Goal: Task Accomplishment & Management: Manage account settings

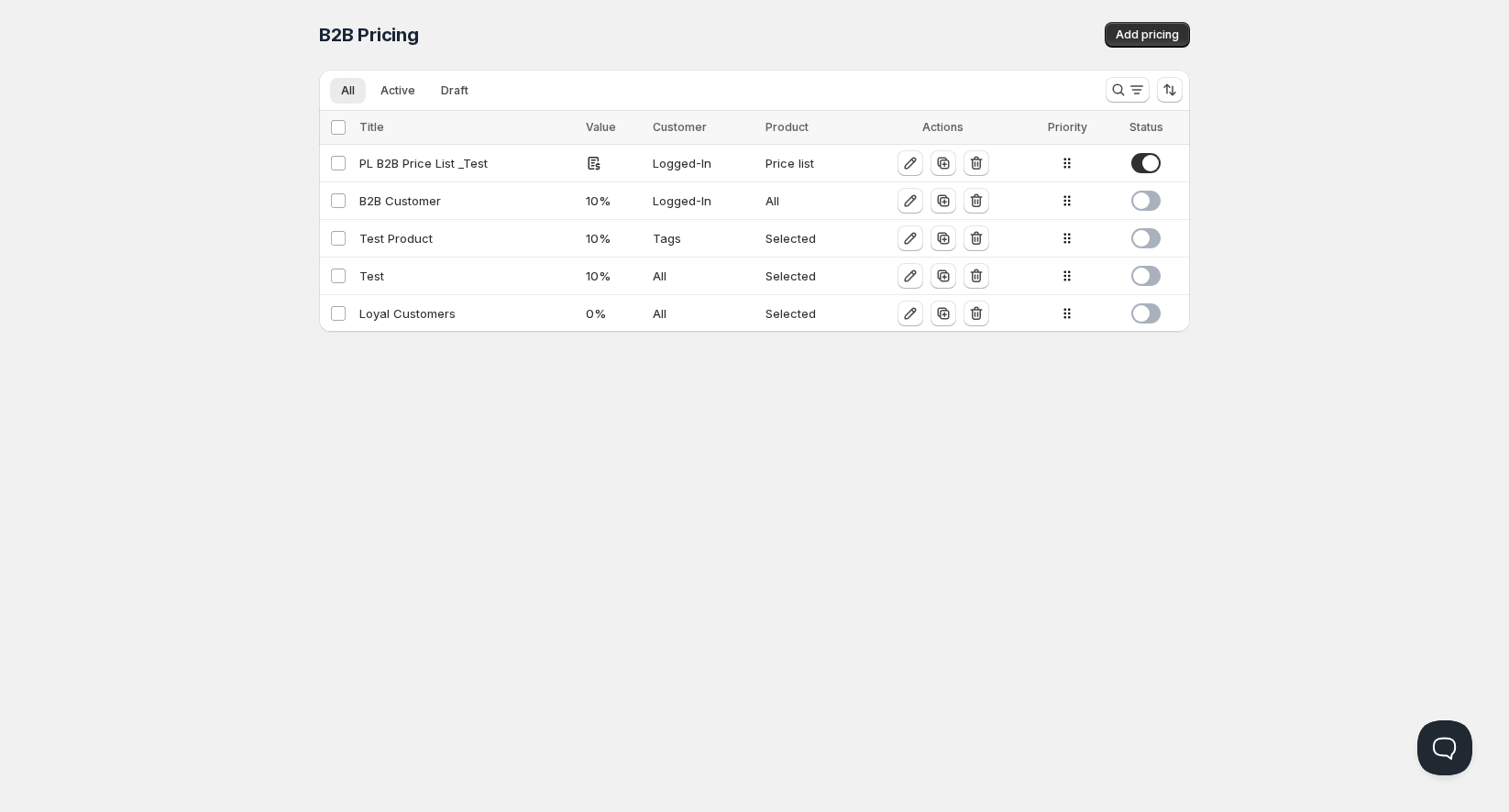
click at [642, 544] on div "Home Pricing Price lists Checkout Forms Submissions Settings Features Plans B2B…" at bounding box center [754, 406] width 1509 height 812
click at [446, 238] on div "Test Product" at bounding box center [467, 238] width 215 height 19
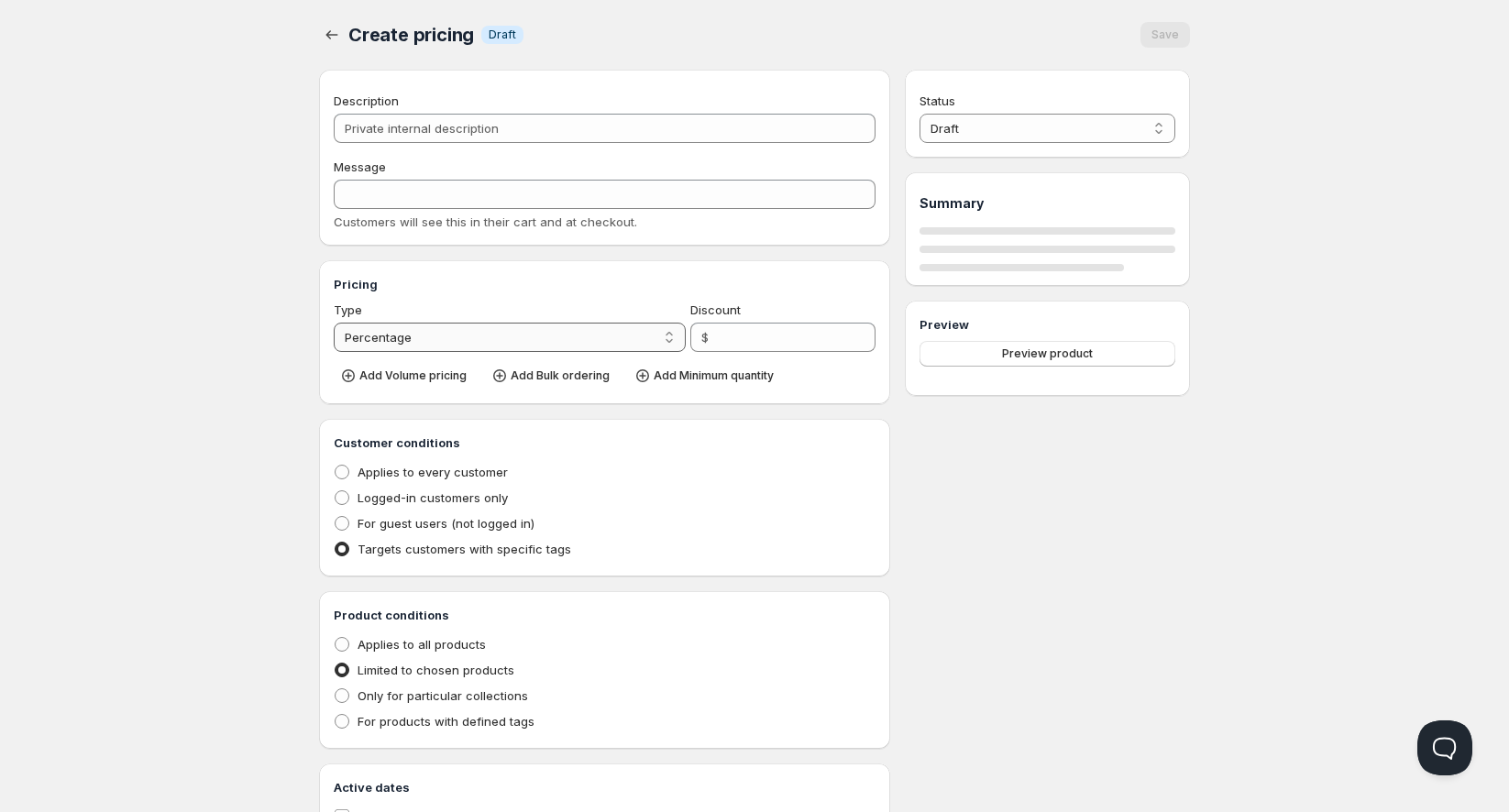
type input "Test Product"
type input "TEST_PRODUCT"
type input "10"
radio input "true"
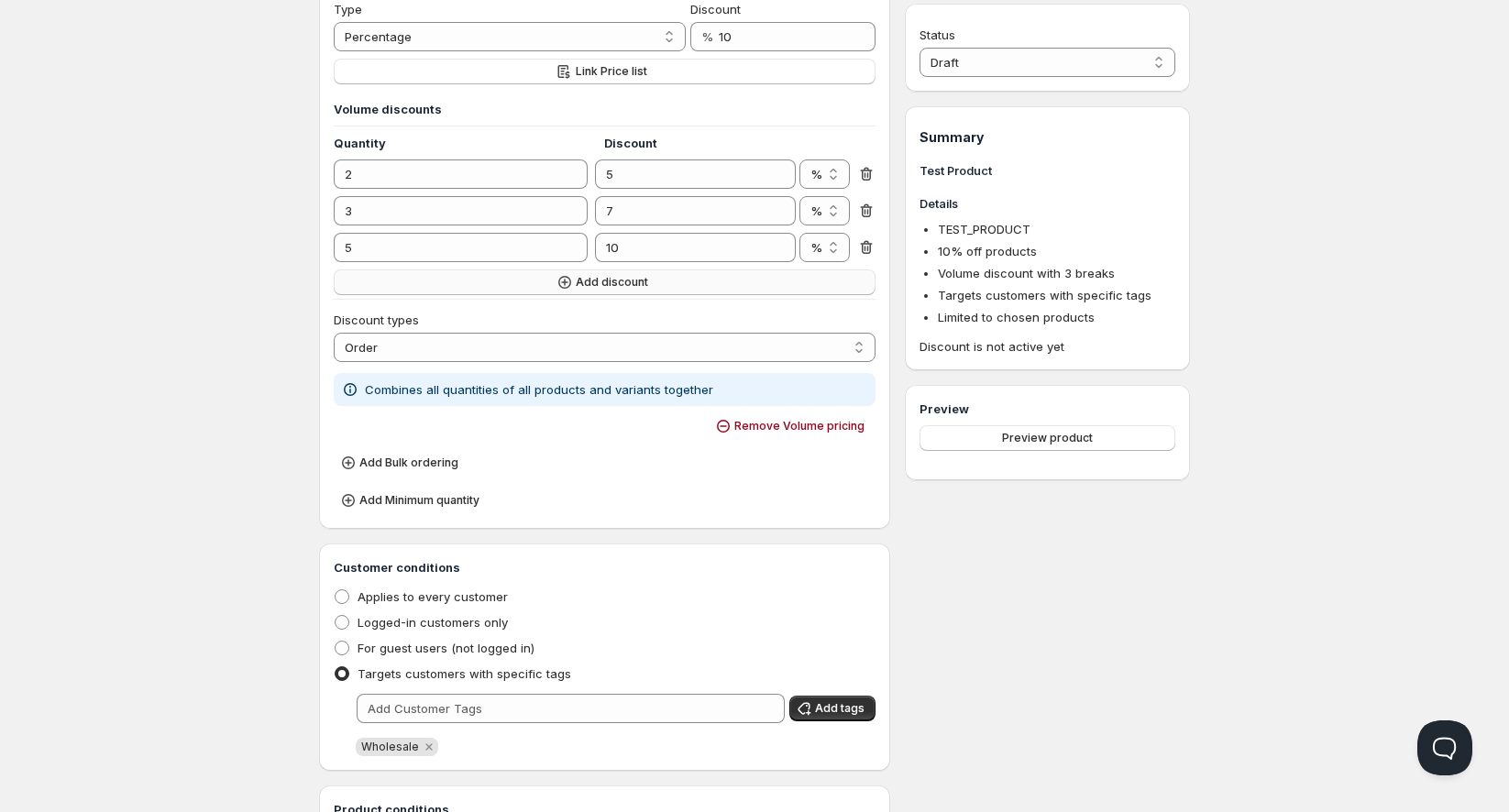
scroll to position [305, 0]
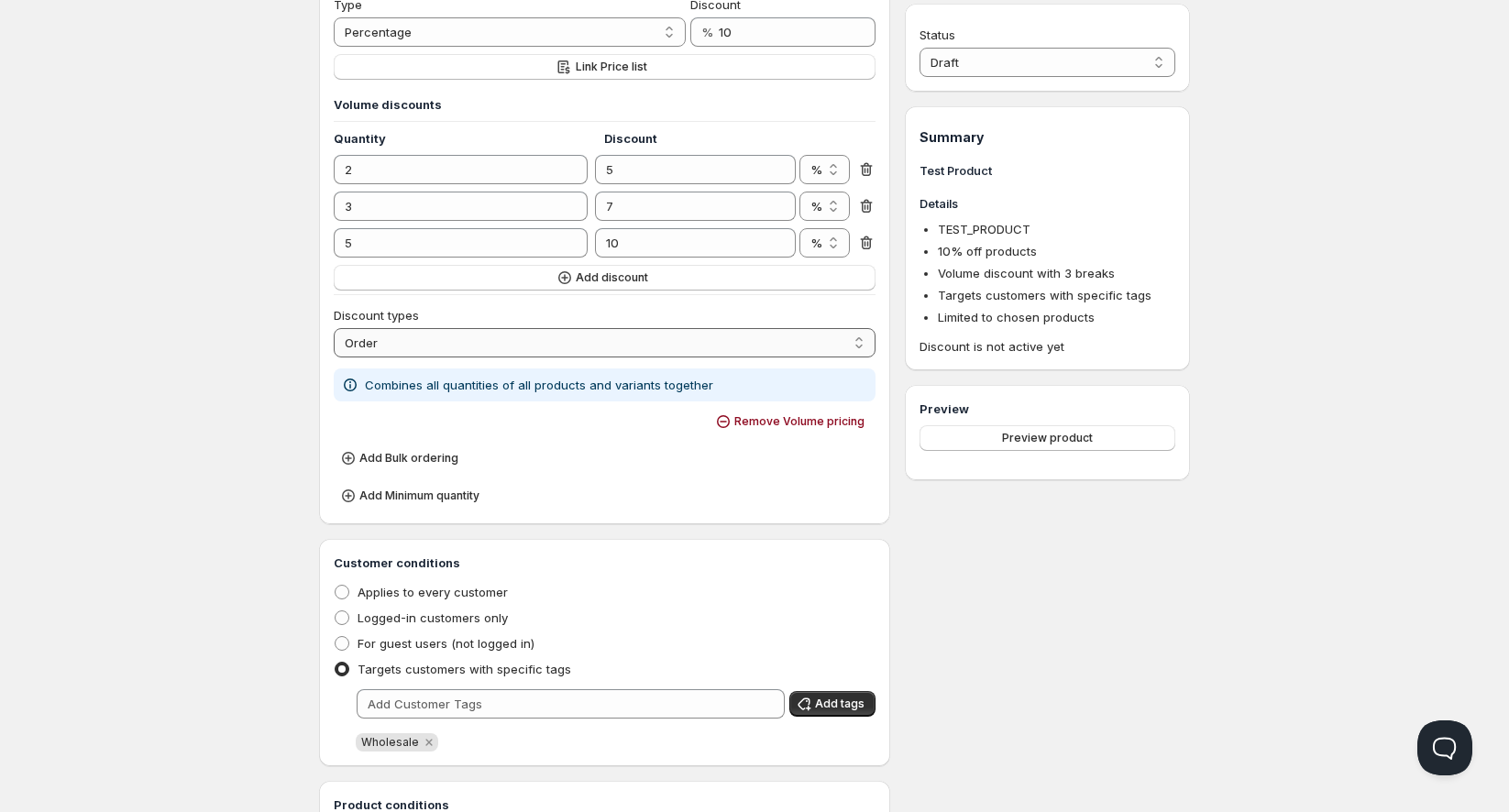
click at [508, 330] on select "Order Product Variant Item" at bounding box center [604, 343] width 542 height 29
select select "4"
click at [333, 329] on select "Order Product Variant Item" at bounding box center [604, 343] width 542 height 29
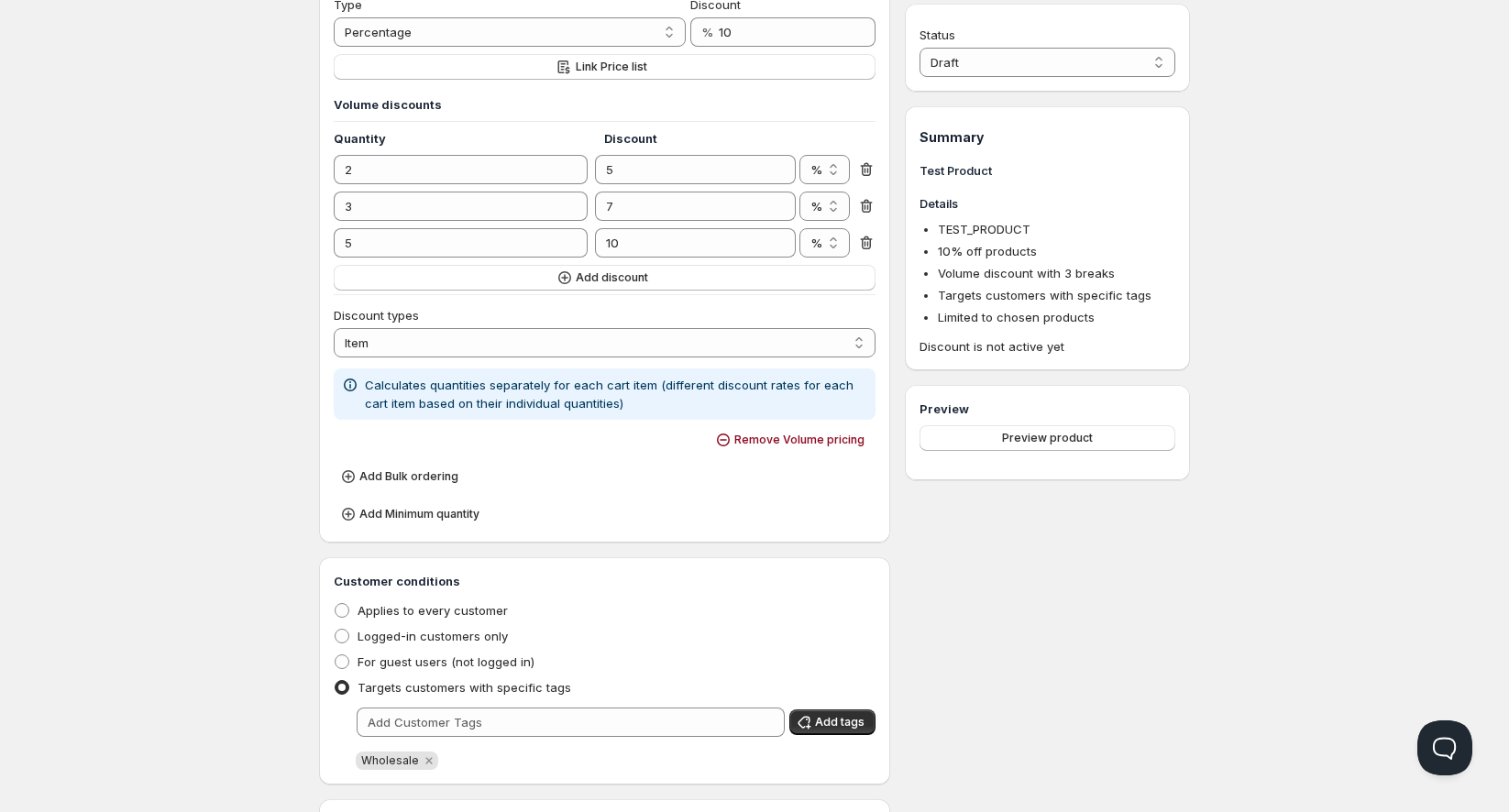
click at [135, 408] on div "Home Pricing Price lists Checkout Forms Submissions Settings Features Plans Tes…" at bounding box center [754, 461] width 1509 height 1533
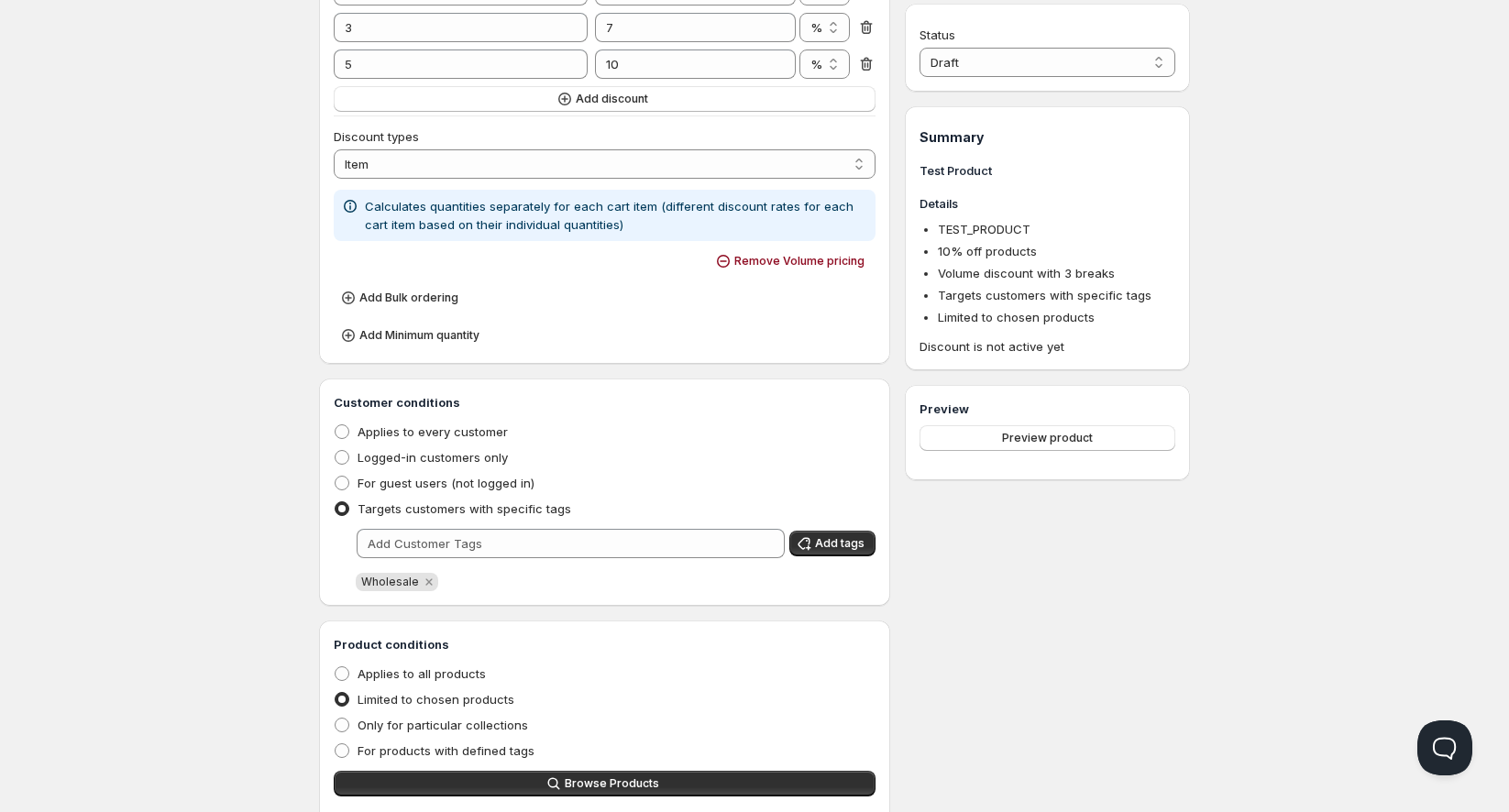
scroll to position [509, 0]
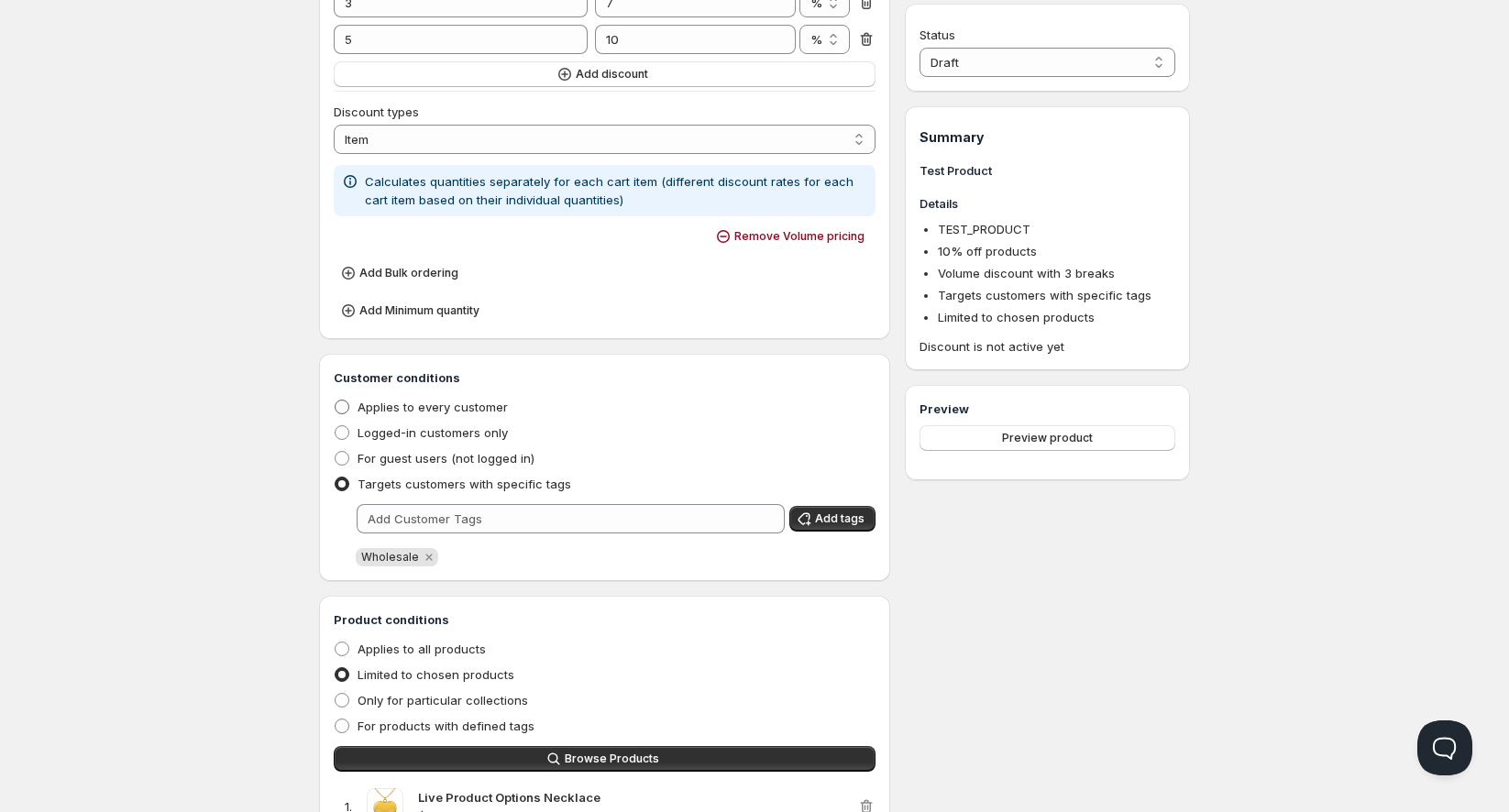
click at [418, 400] on span "Applies to every customer" at bounding box center [433, 406] width 150 height 15
click at [335, 400] on input "Applies to every customer" at bounding box center [334, 400] width 1 height 1
radio input "true"
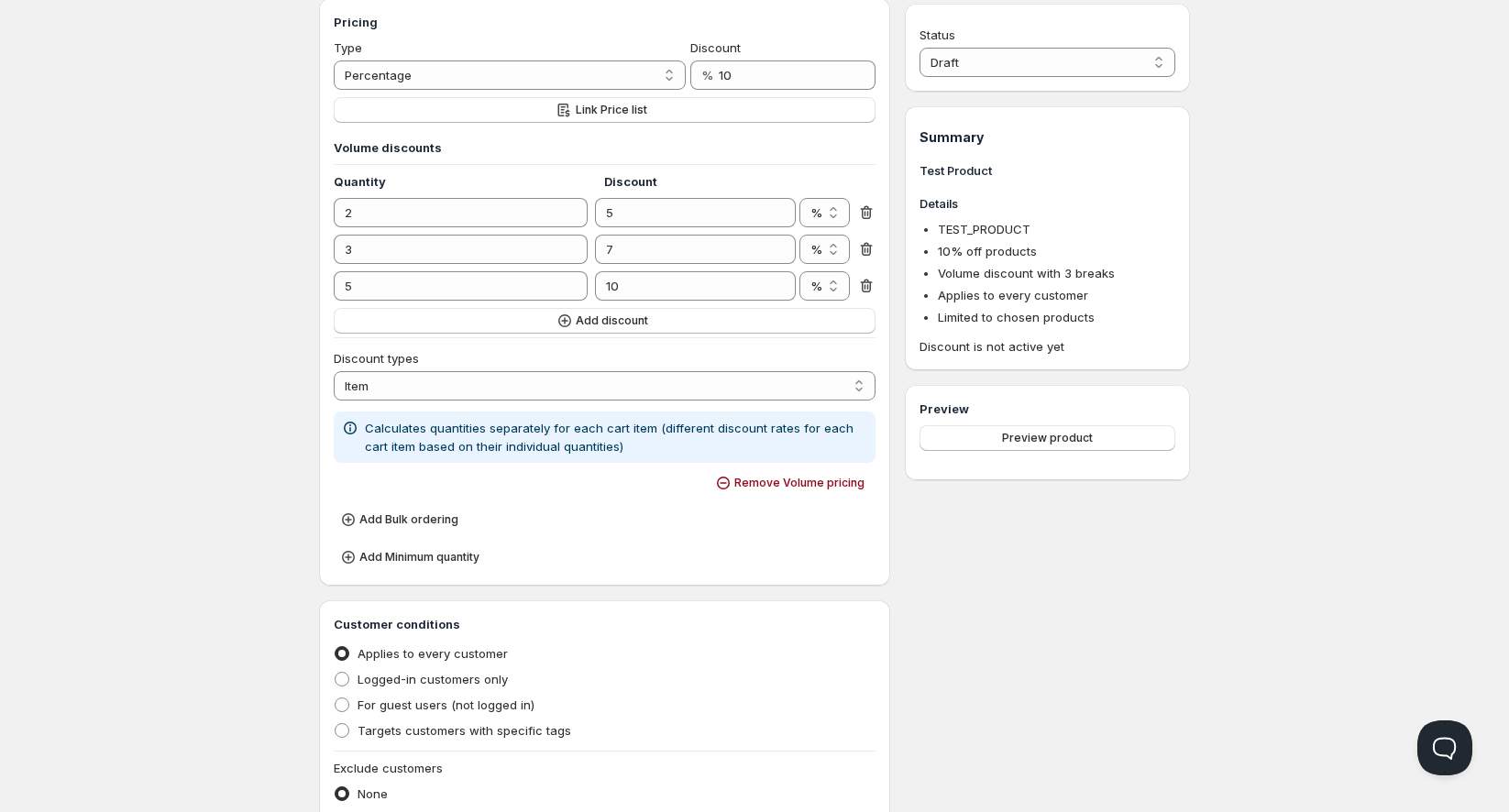
scroll to position [232, 0]
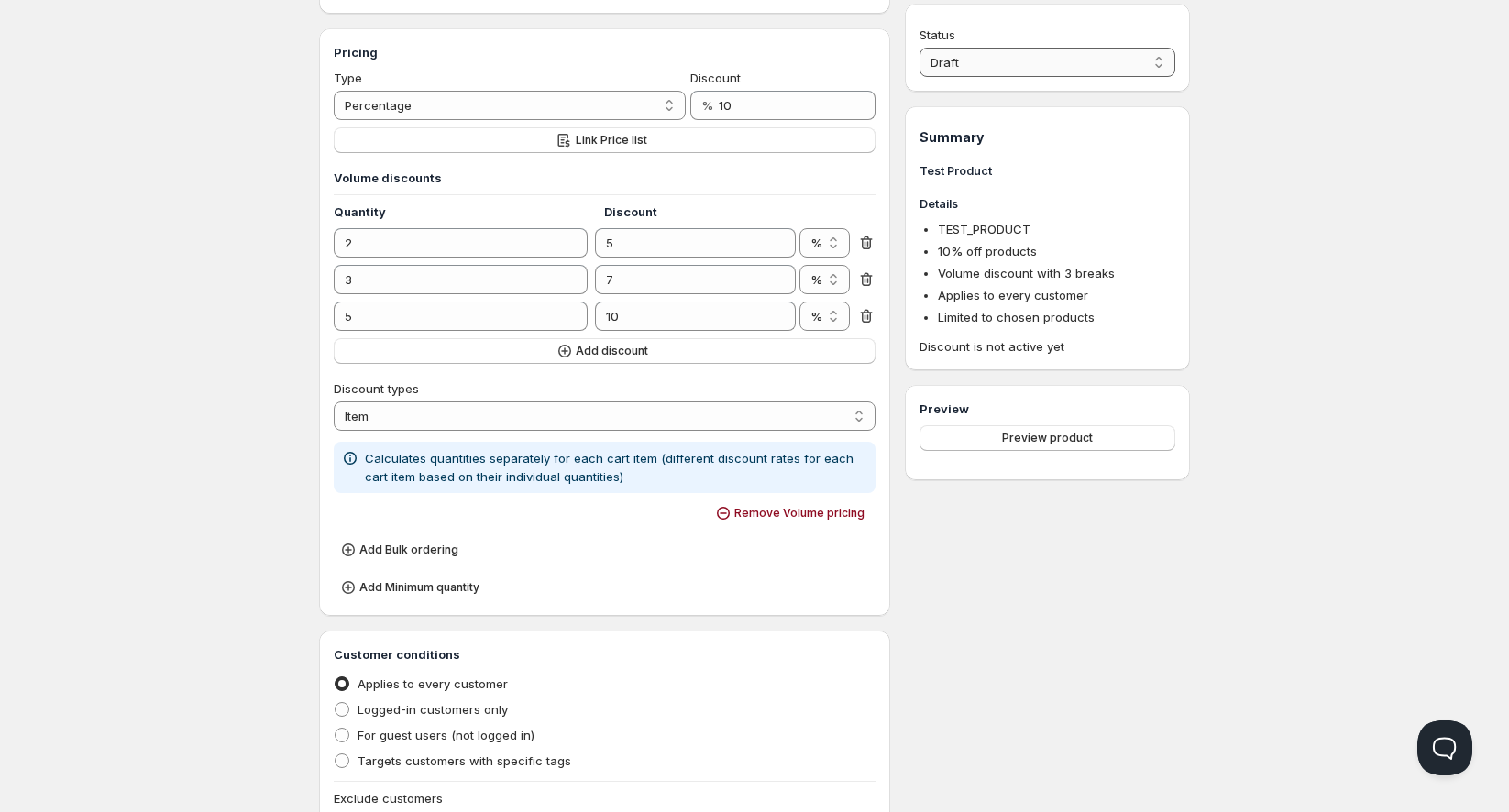
click at [1072, 61] on select "Draft Active" at bounding box center [1047, 62] width 255 height 29
select select "1"
click at [919, 48] on select "Draft Active" at bounding box center [1047, 62] width 255 height 29
click at [1053, 411] on span "Preview product" at bounding box center [1047, 412] width 91 height 15
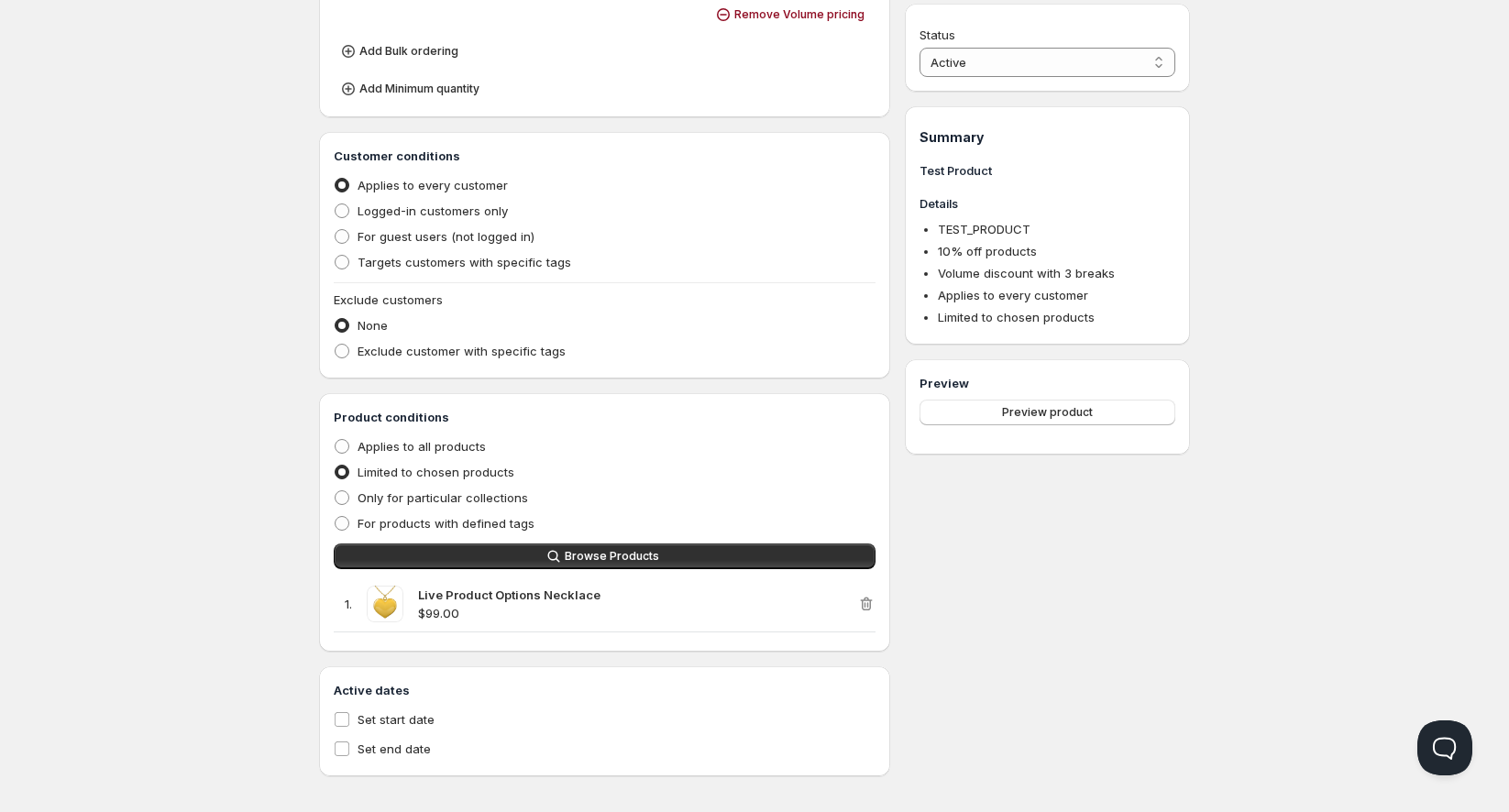
scroll to position [741, 0]
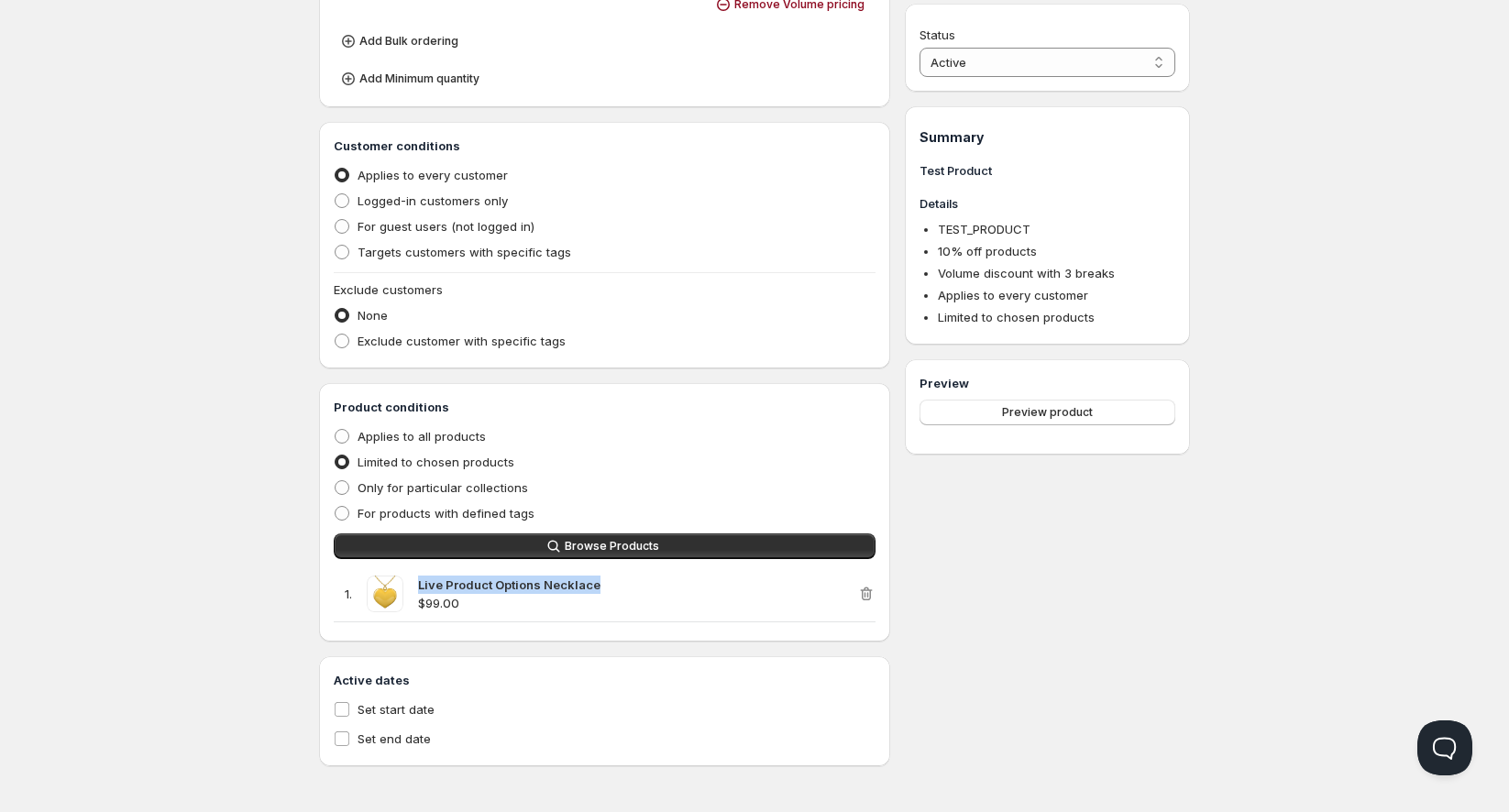
drag, startPoint x: 629, startPoint y: 582, endPoint x: 415, endPoint y: 585, distance: 214.0
click at [415, 585] on div "1 . Live Product Options Necklace $99.00" at bounding box center [595, 595] width 523 height 37
copy strong "Live Product Options Necklace"
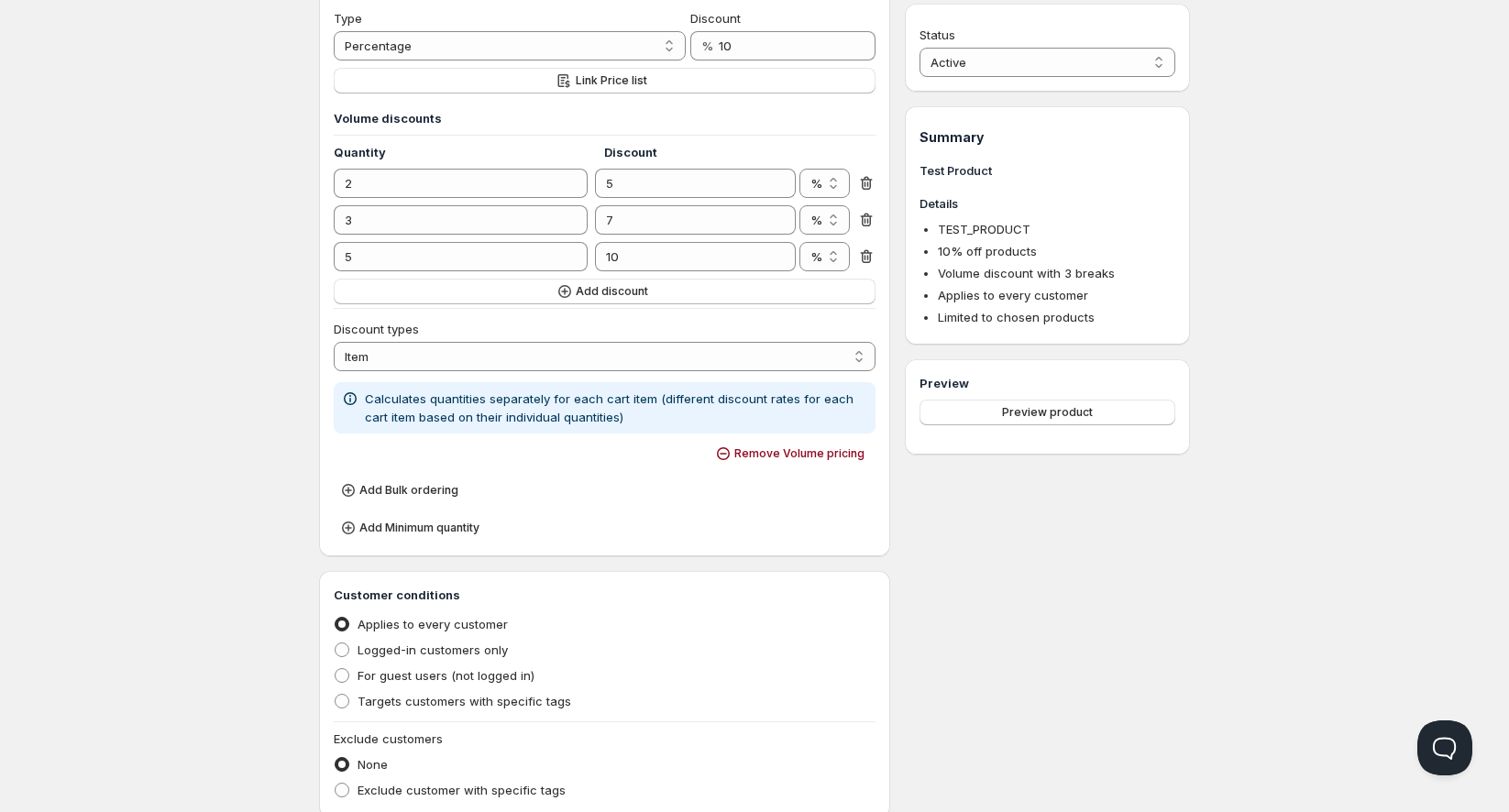
scroll to position [232, 0]
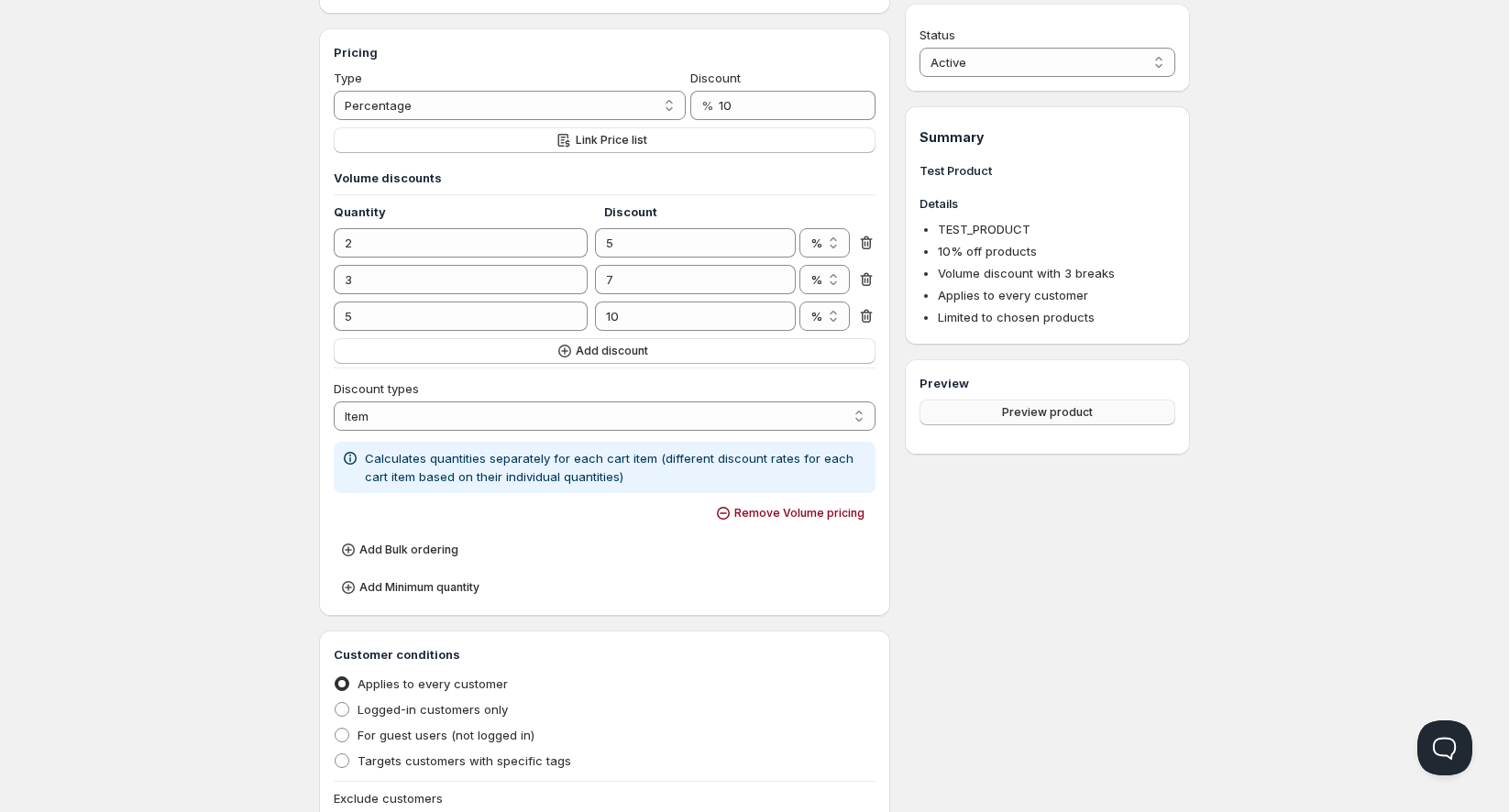
click at [1050, 416] on span "Preview product" at bounding box center [1047, 412] width 91 height 15
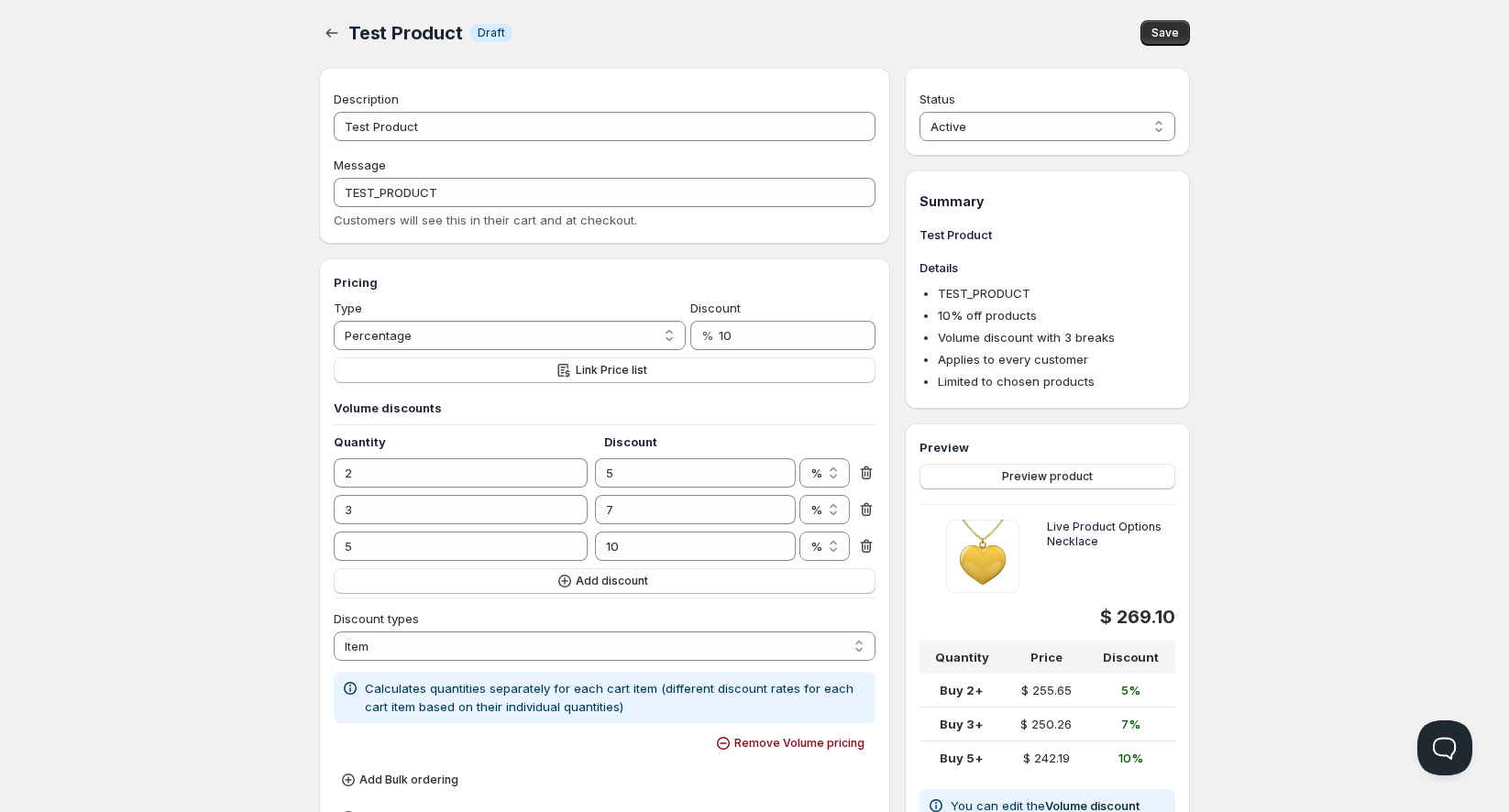
scroll to position [0, 0]
click at [1159, 32] on span "Save" at bounding box center [1165, 34] width 27 height 15
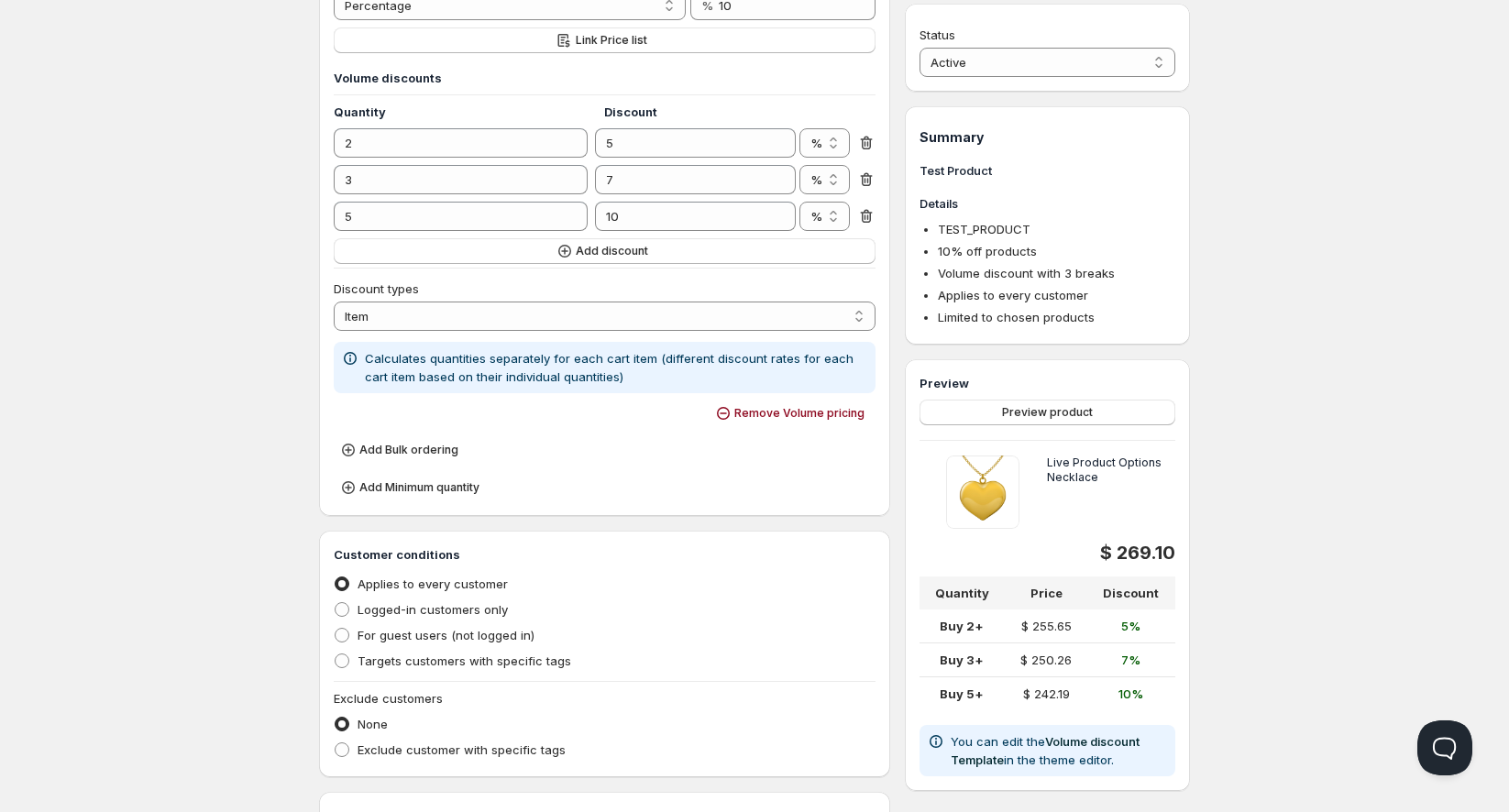
scroll to position [407, 0]
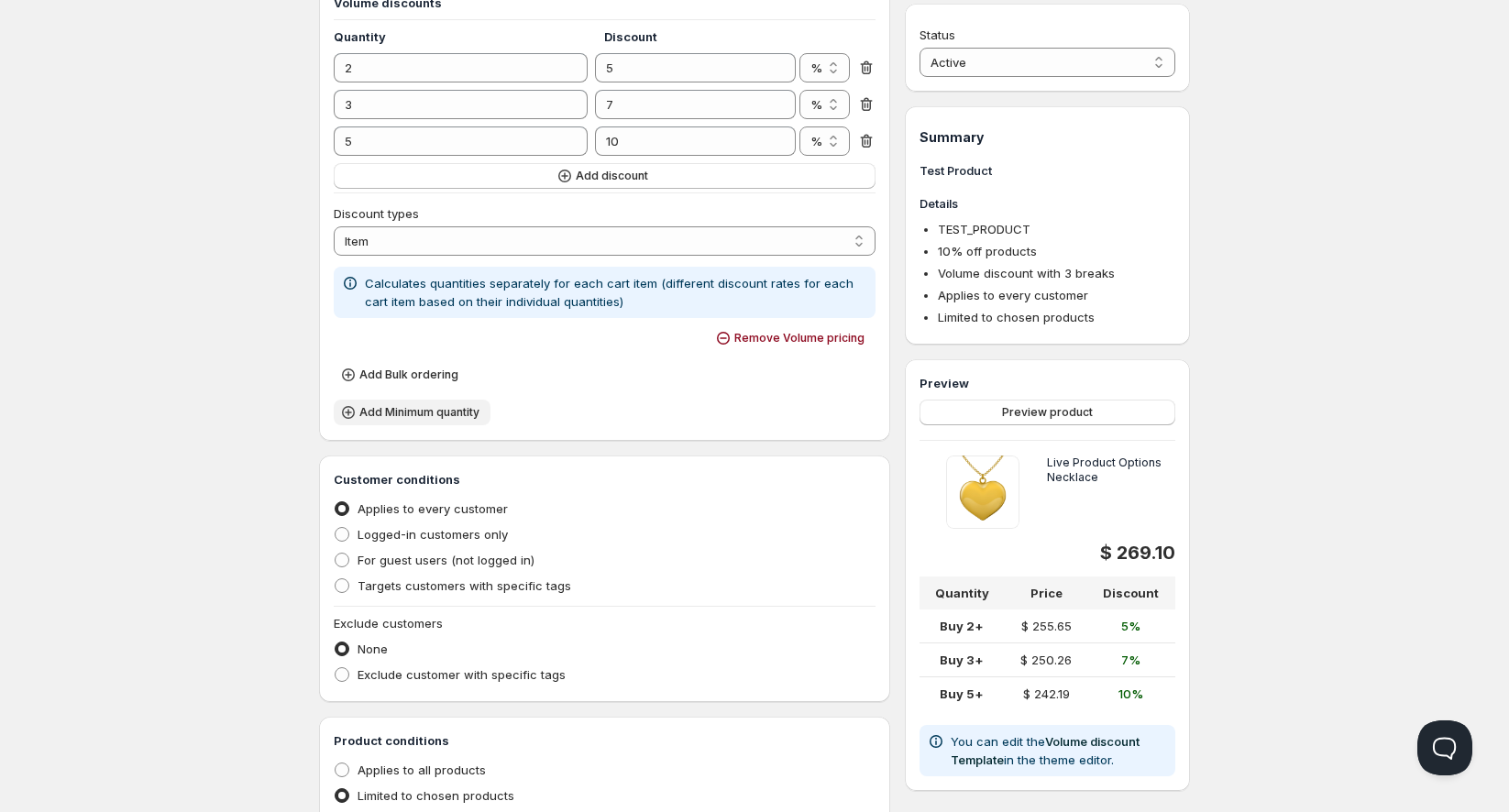
click at [453, 411] on span "Add Minimum quantity" at bounding box center [419, 412] width 120 height 15
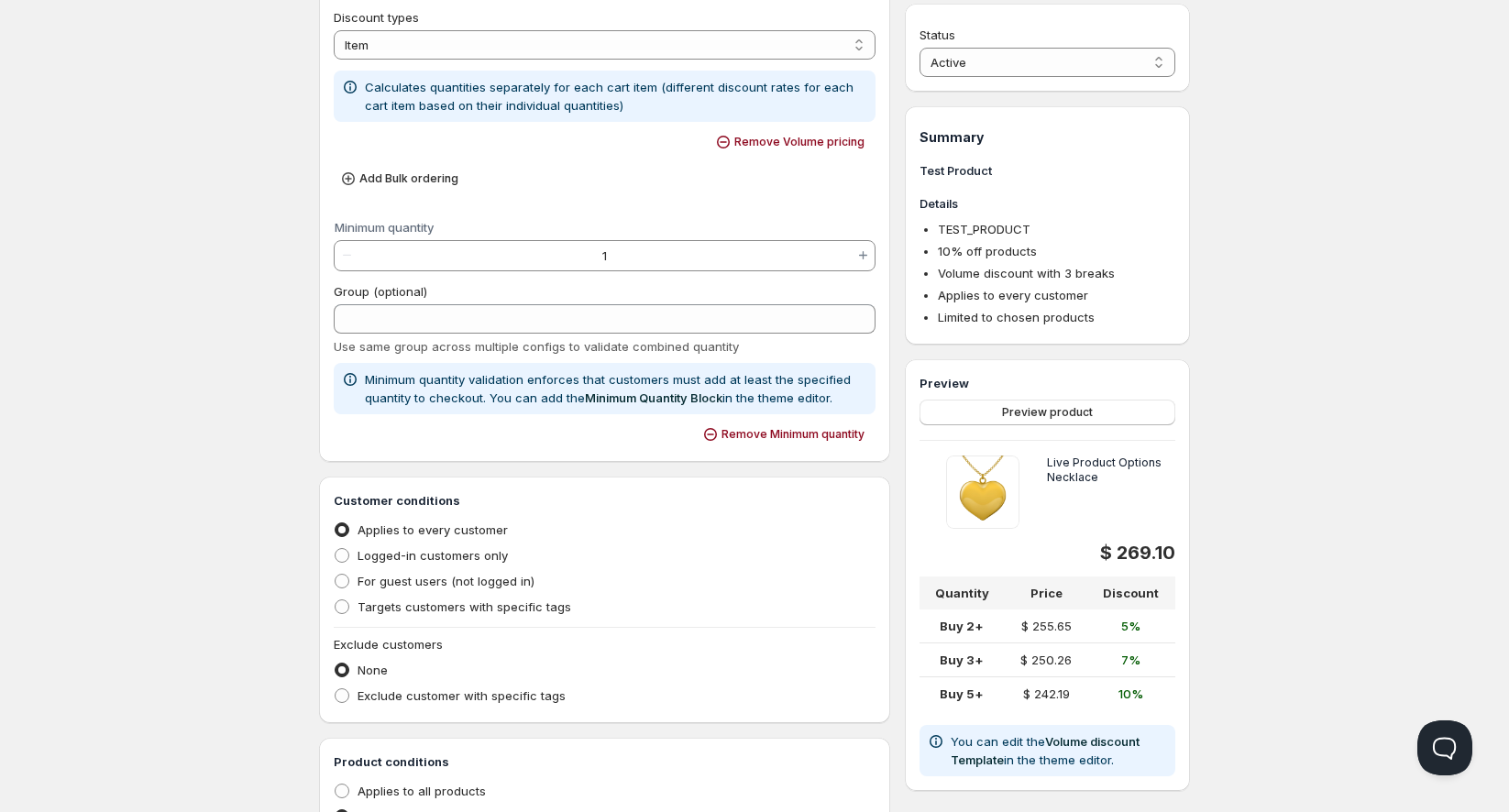
scroll to position [610, 0]
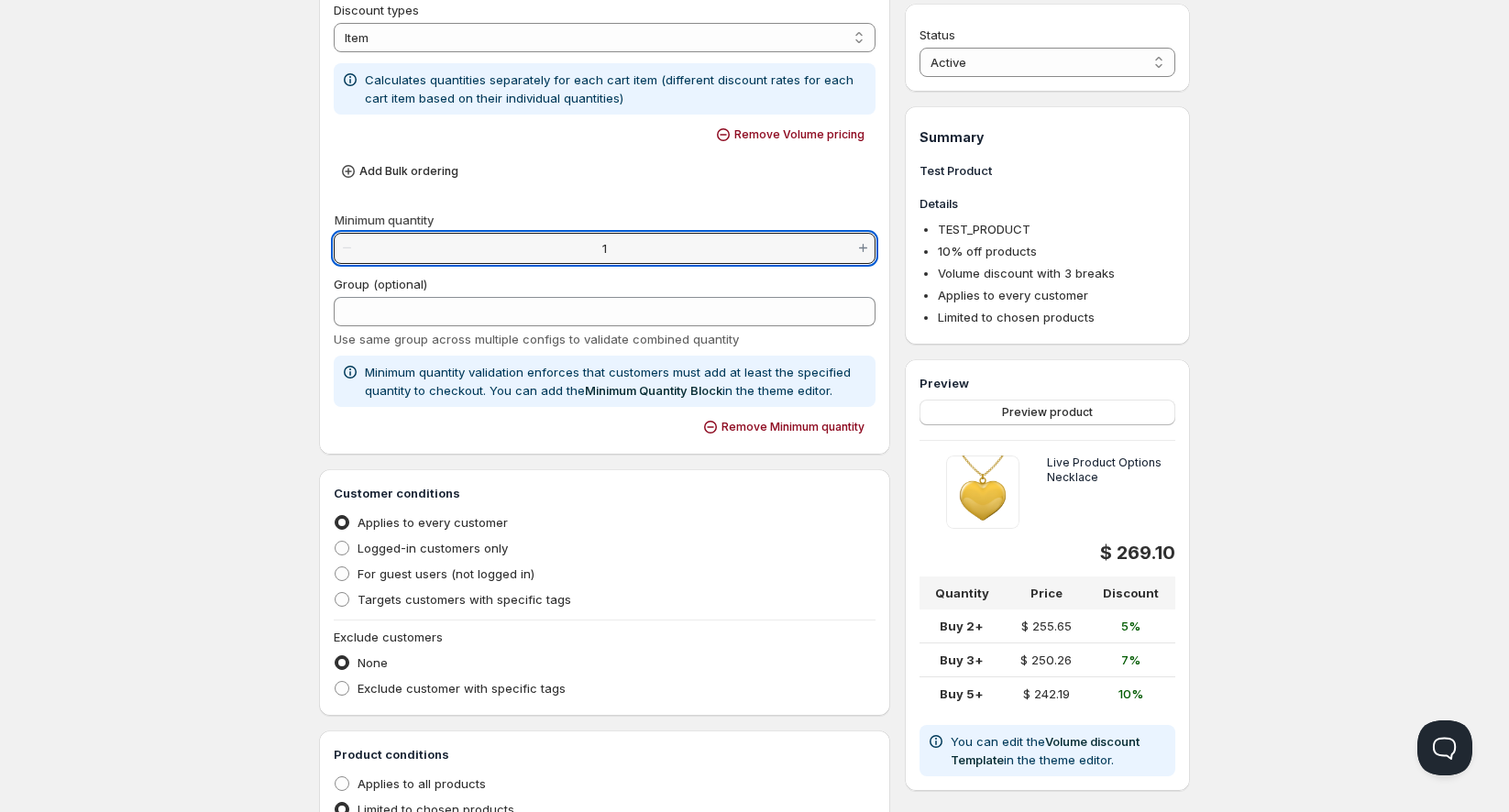
click at [705, 247] on input "1" at bounding box center [604, 249] width 492 height 29
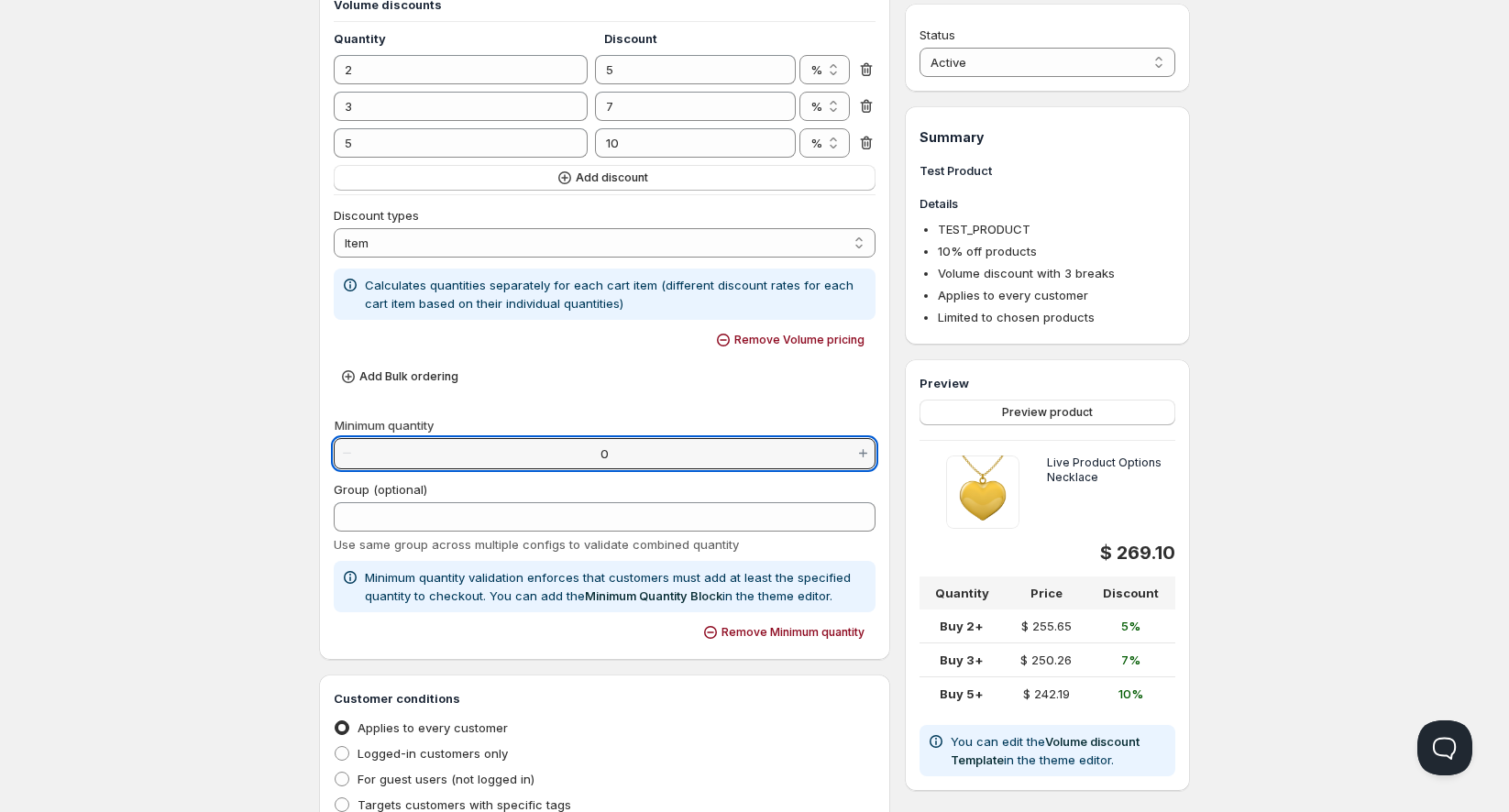
scroll to position [407, 0]
type input "2"
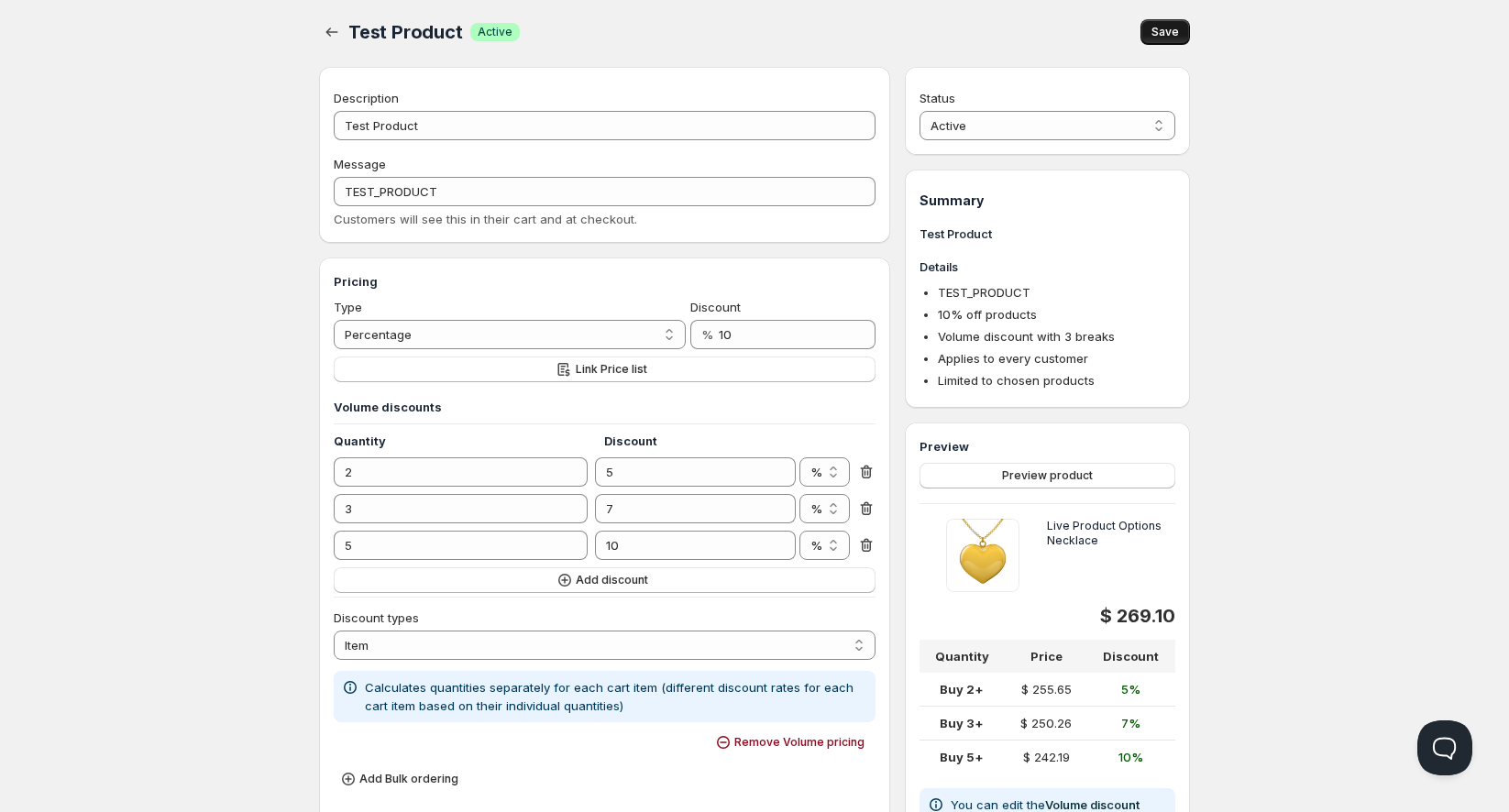
scroll to position [0, 0]
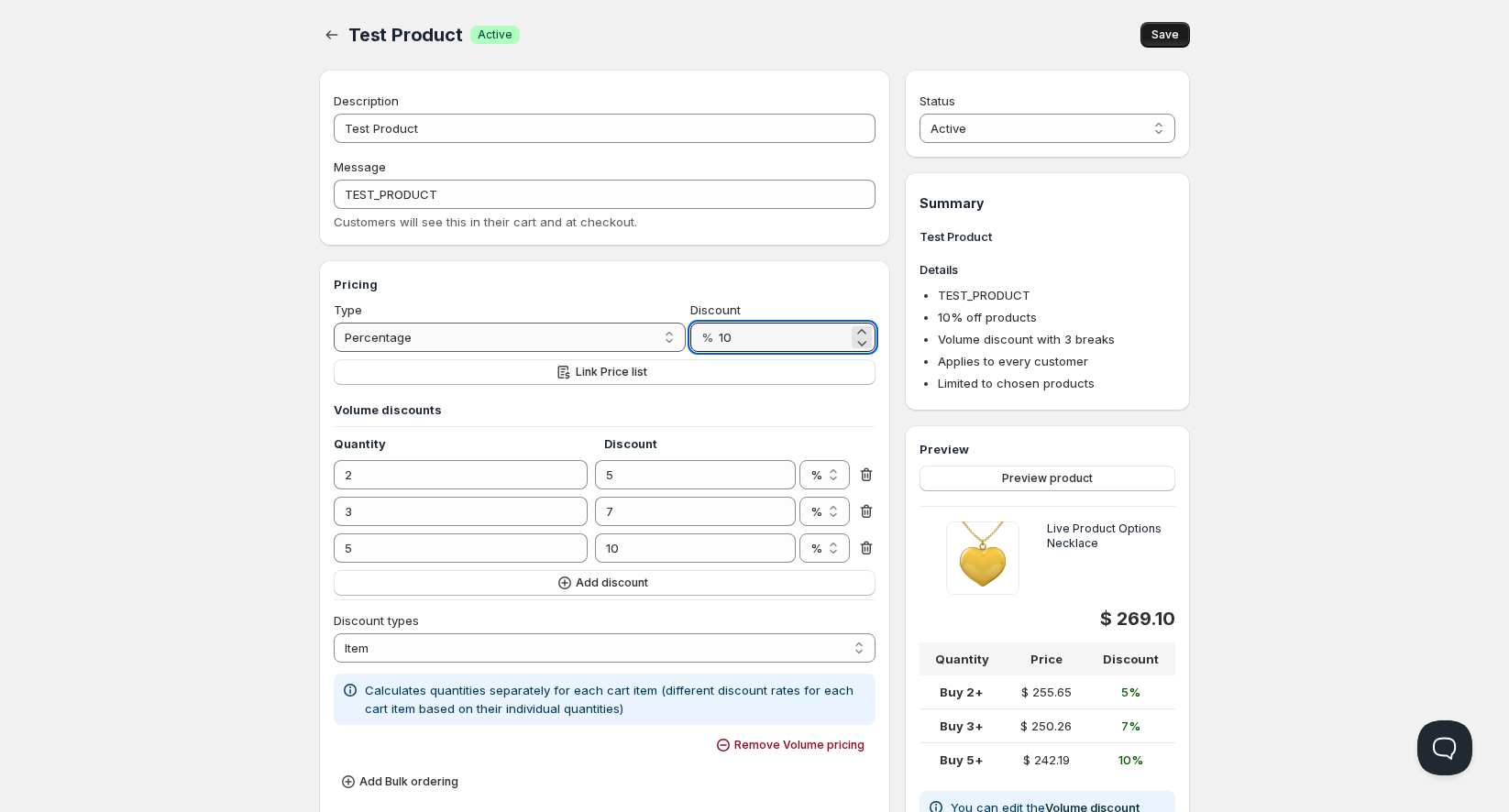
drag, startPoint x: 792, startPoint y: 332, endPoint x: 628, endPoint y: 339, distance: 164.1
click at [628, 339] on div "Type Percentage Absolute Percentage Discount % 10" at bounding box center [604, 326] width 542 height 52
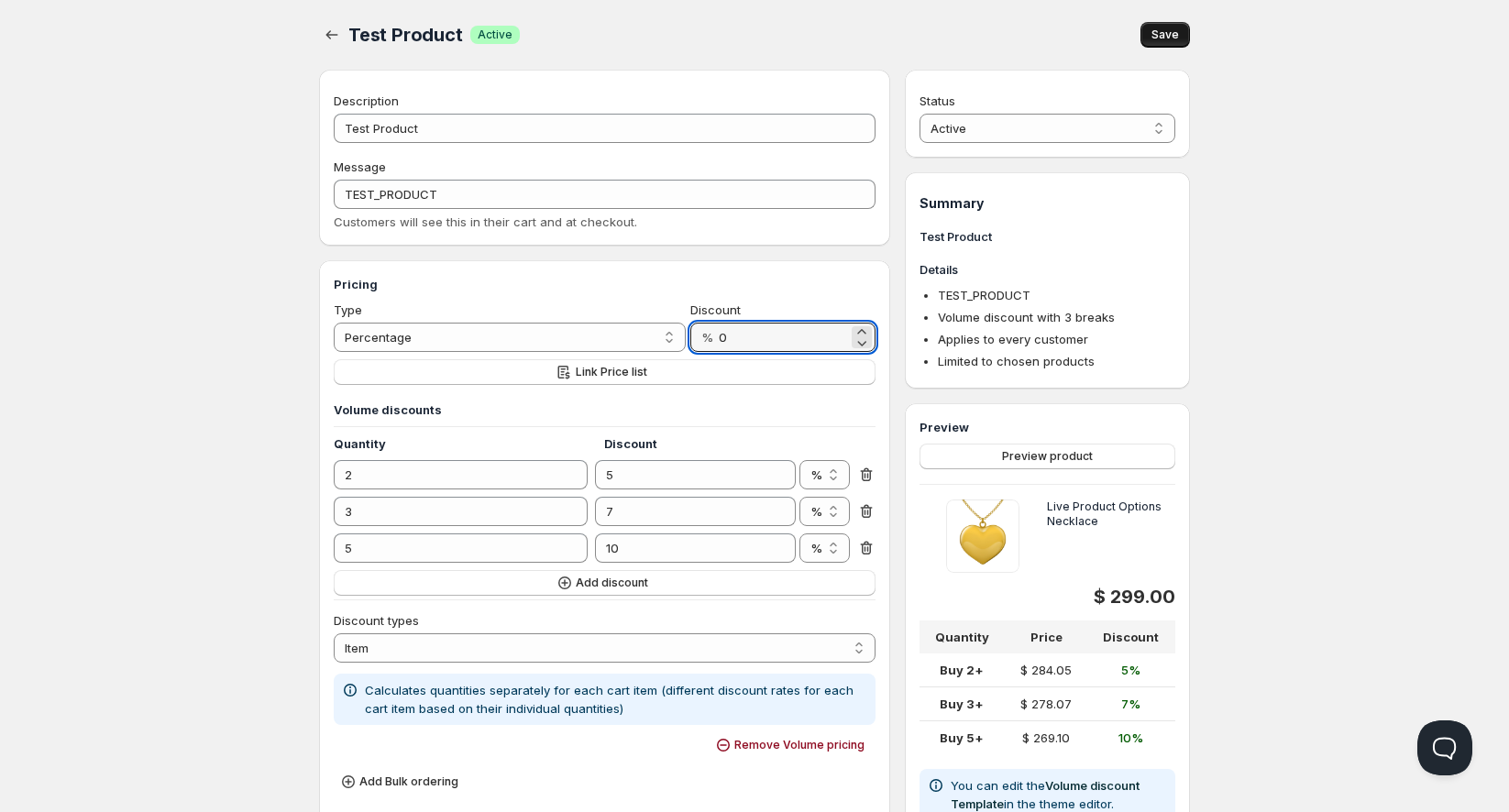
type input "0"
drag, startPoint x: 609, startPoint y: 471, endPoint x: 598, endPoint y: 469, distance: 11.2
click at [598, 469] on input "5" at bounding box center [680, 475] width 173 height 29
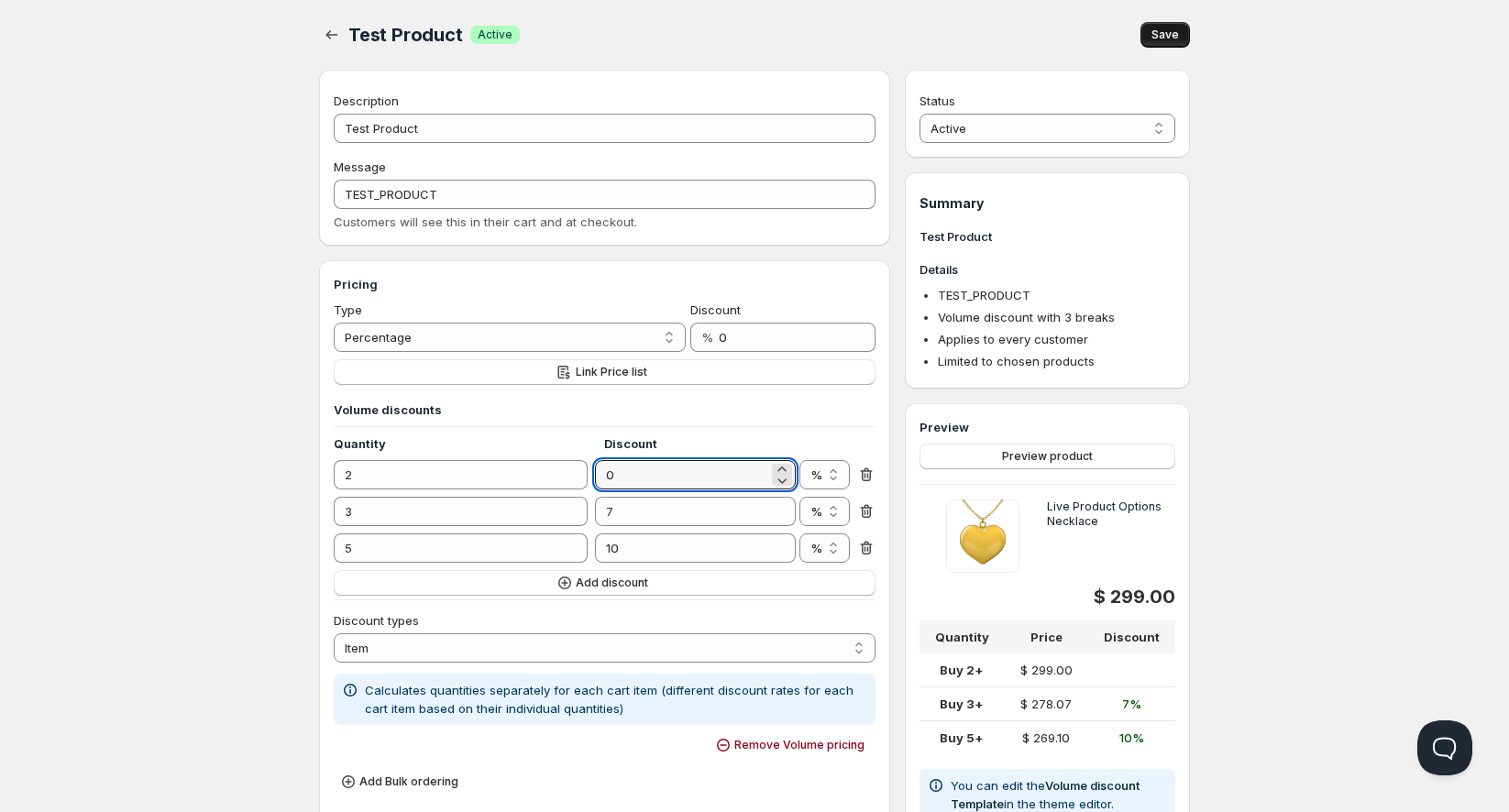
type input "0"
click at [1162, 32] on span "Save" at bounding box center [1165, 34] width 27 height 15
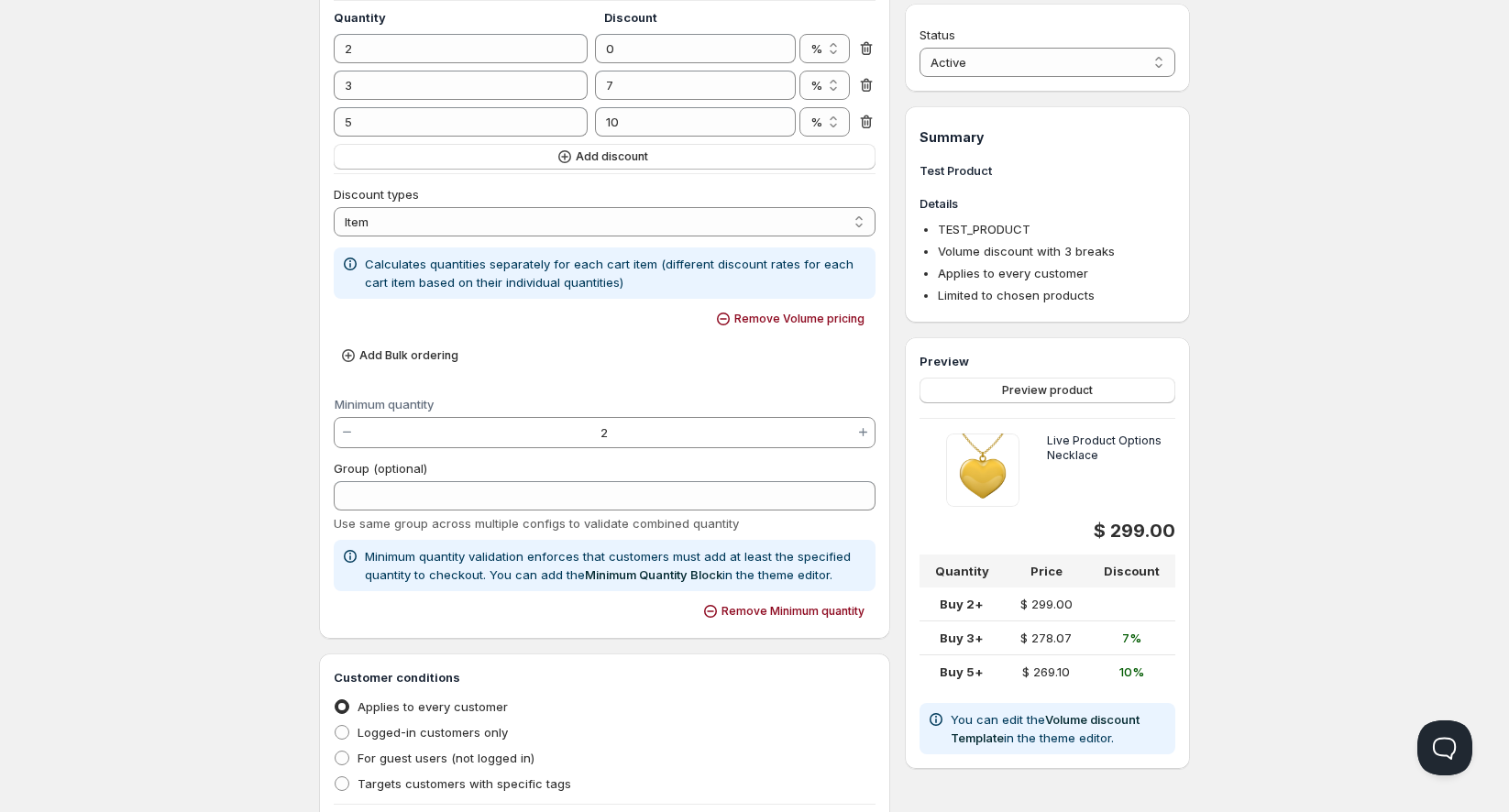
scroll to position [509, 0]
